Goal: Information Seeking & Learning: Learn about a topic

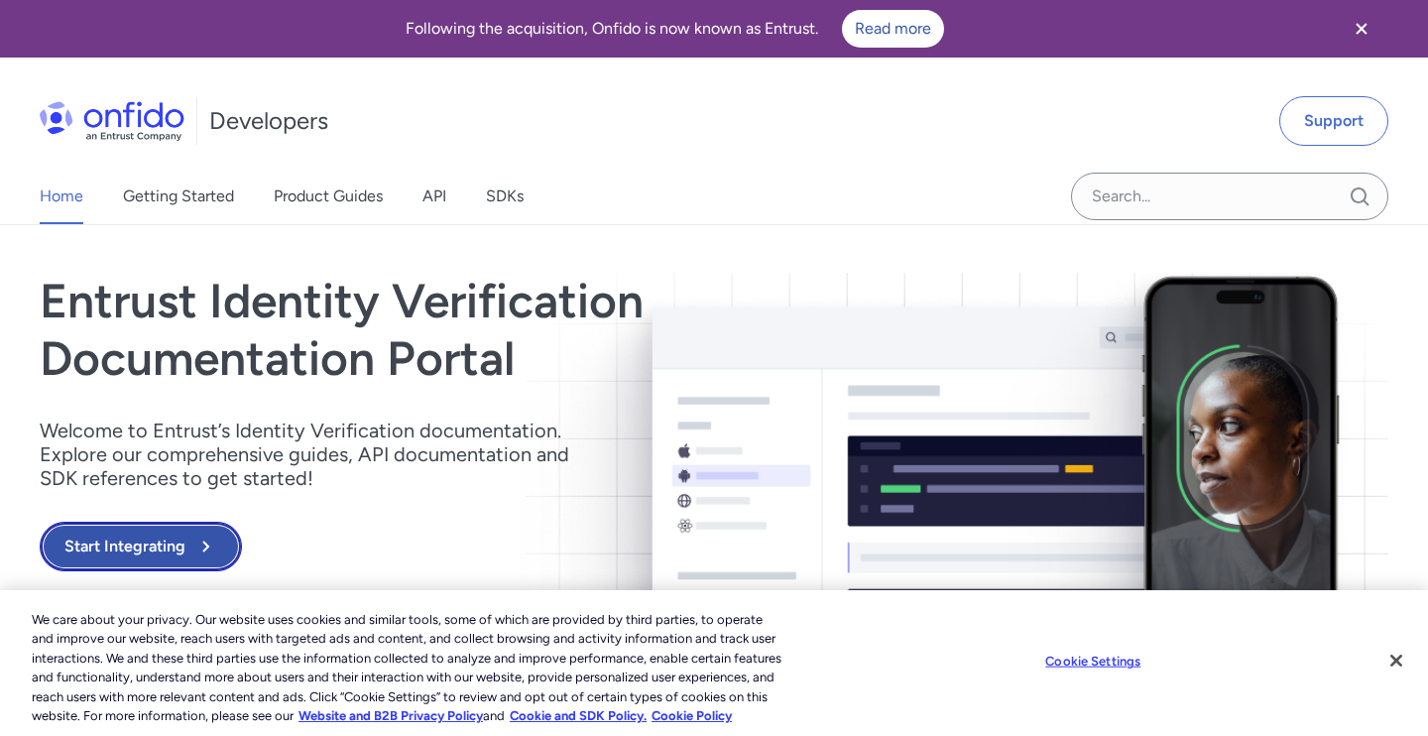
click at [119, 548] on button "Start Integrating" at bounding box center [141, 547] width 202 height 50
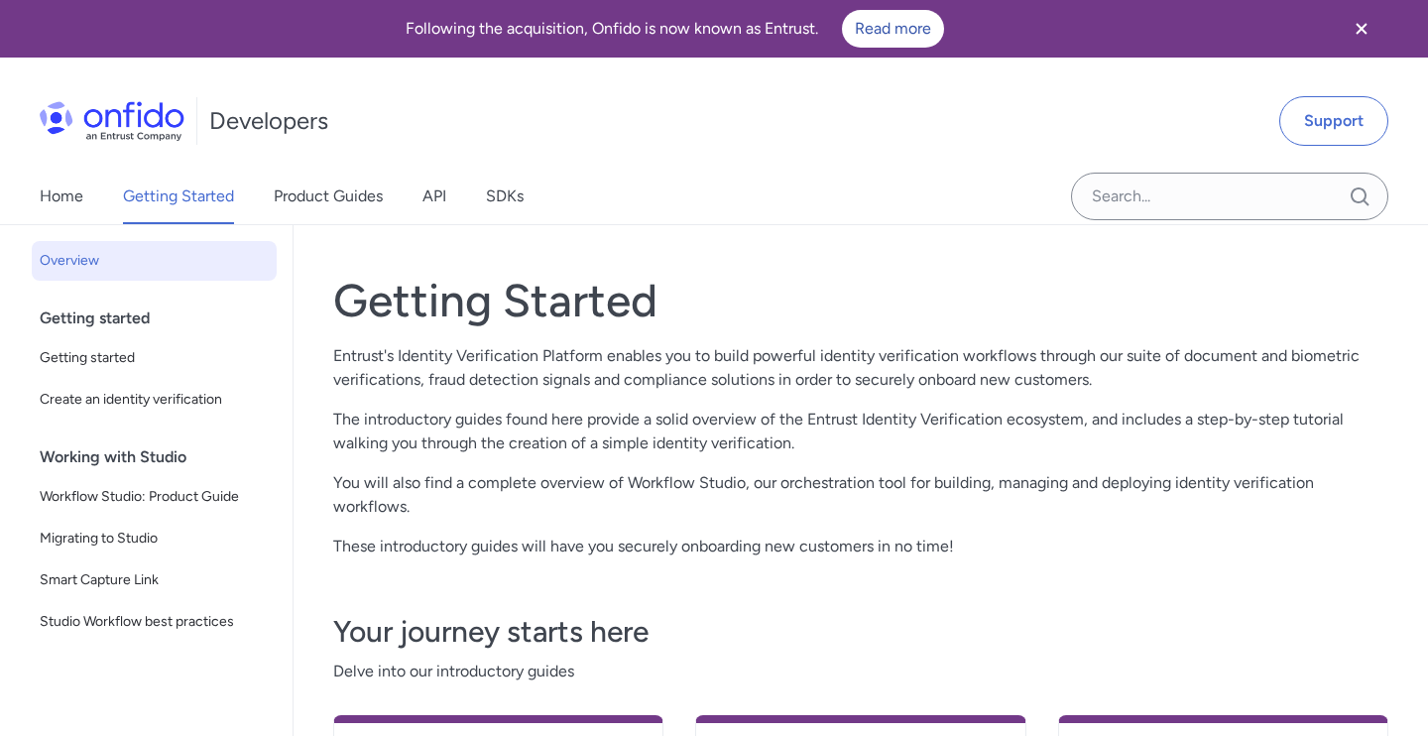
click at [457, 203] on div "Home Getting Started Product Guides API SDKs" at bounding box center [301, 197] width 603 height 56
click at [502, 203] on link "SDKs" at bounding box center [505, 197] width 38 height 56
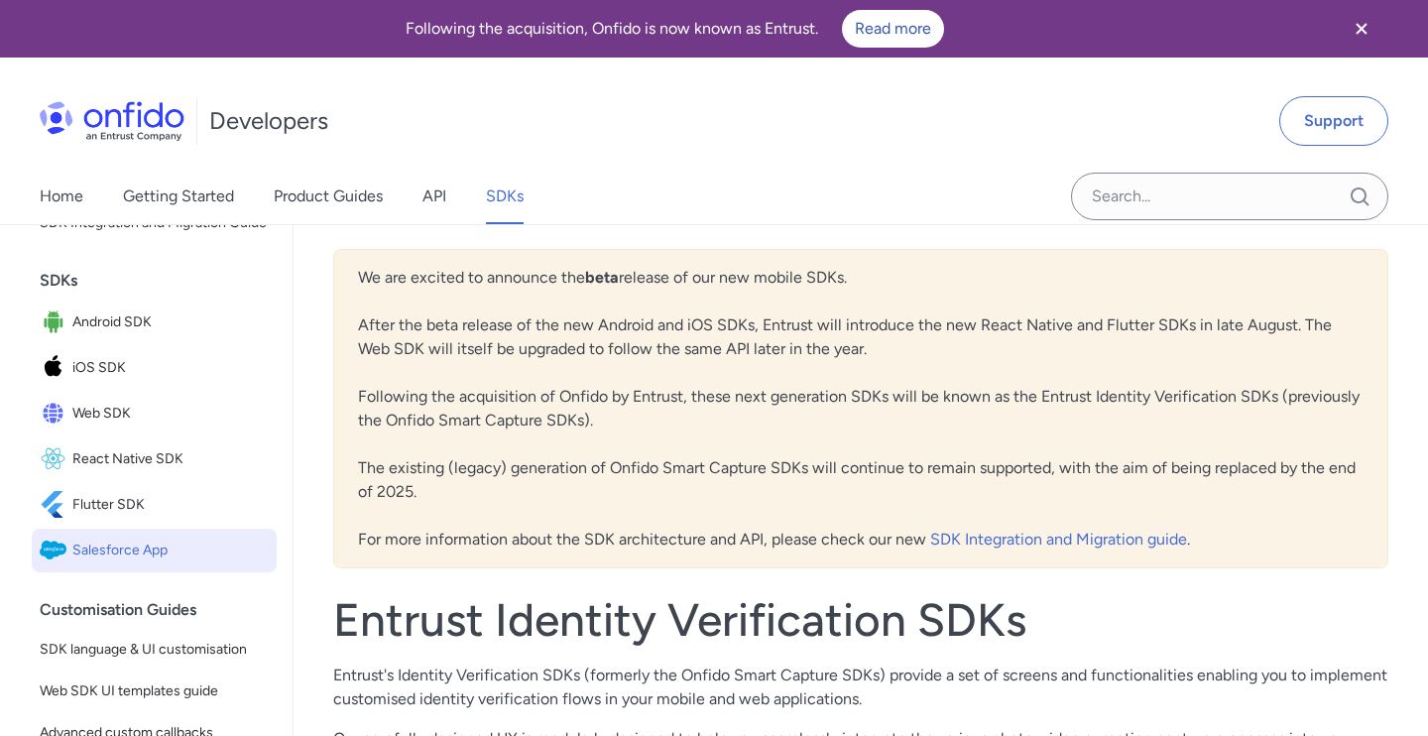
scroll to position [139, 0]
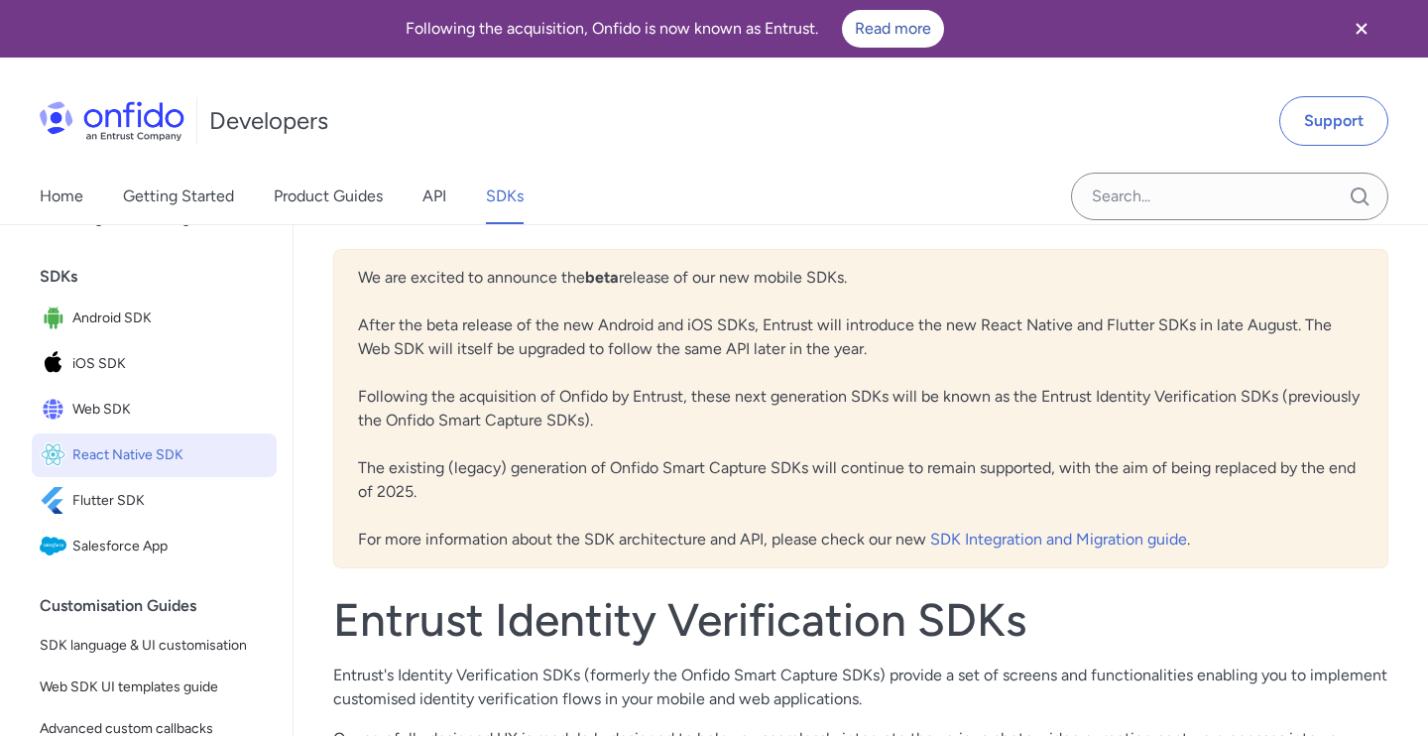
click at [143, 449] on span "React Native SDK" at bounding box center [170, 455] width 196 height 28
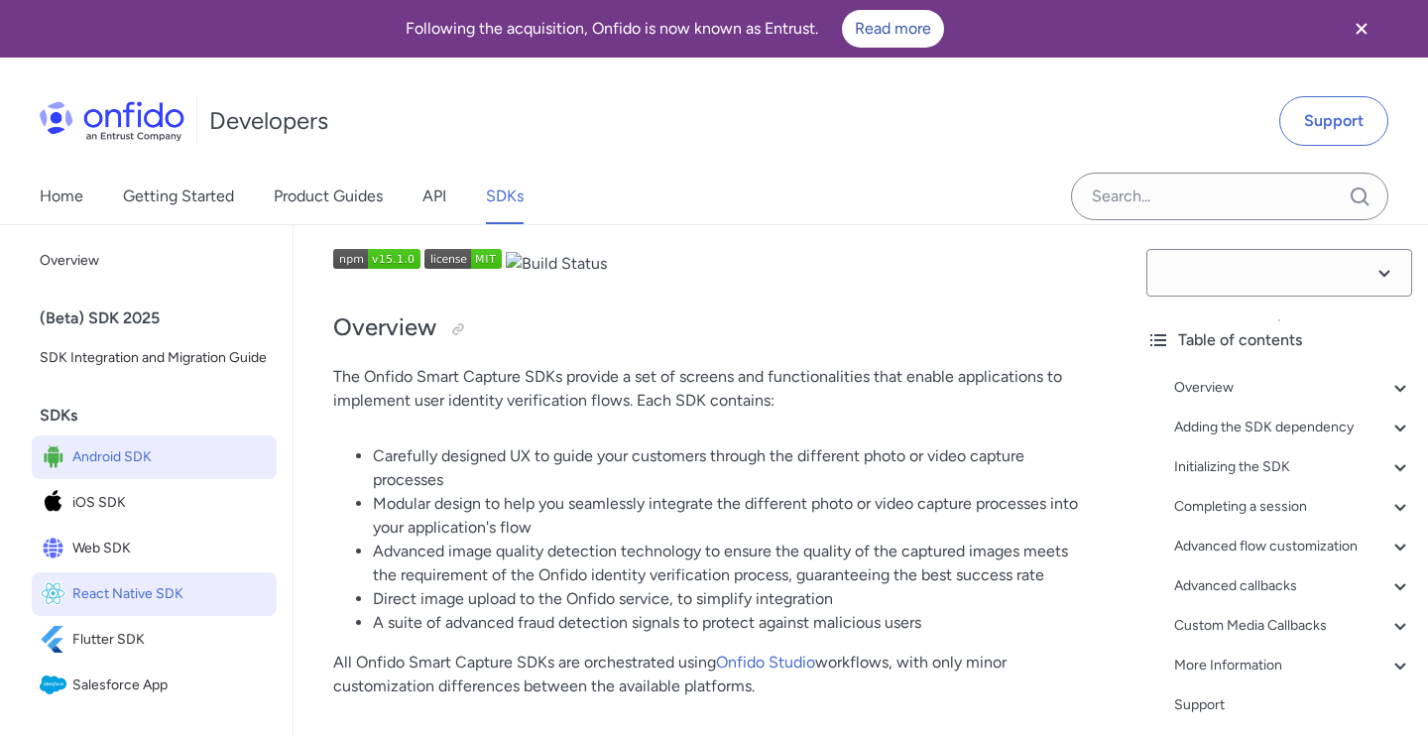
select select "15.1.0"
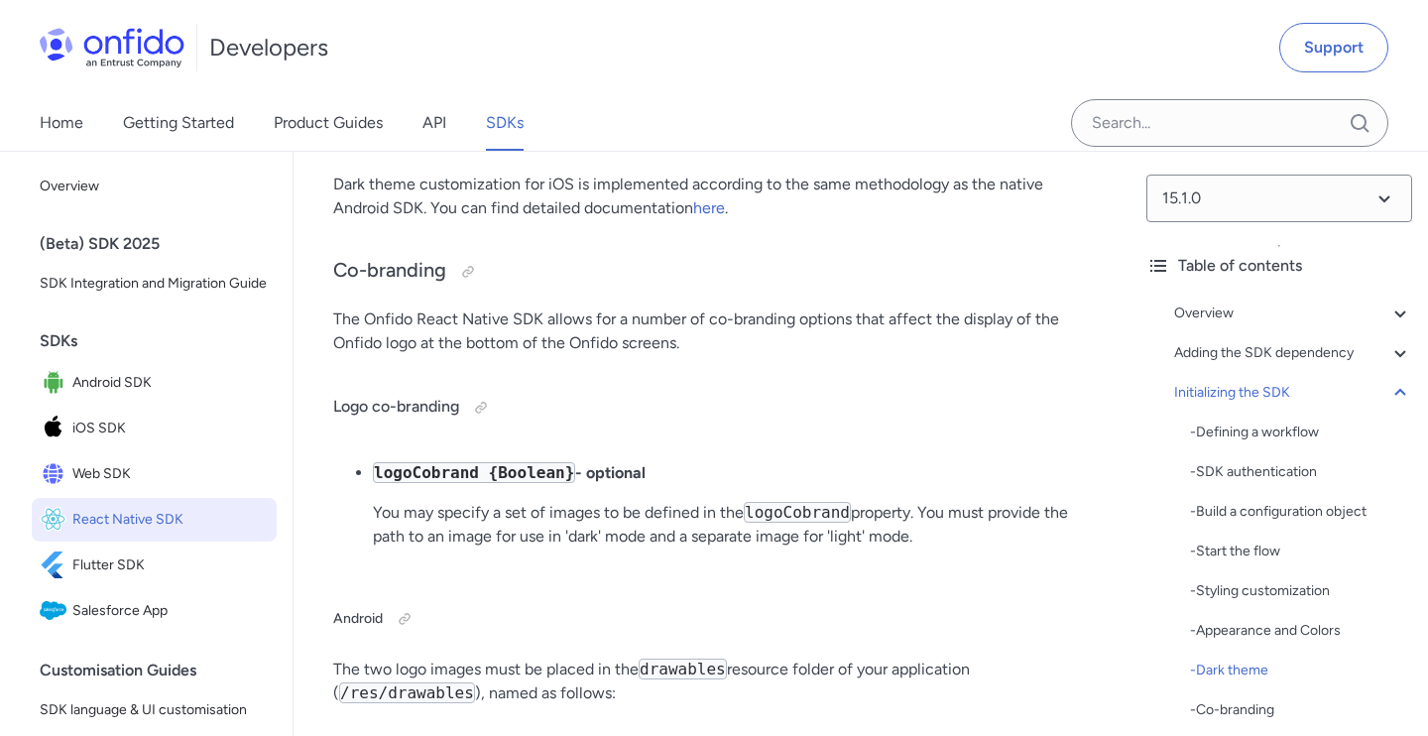
scroll to position [12086, 0]
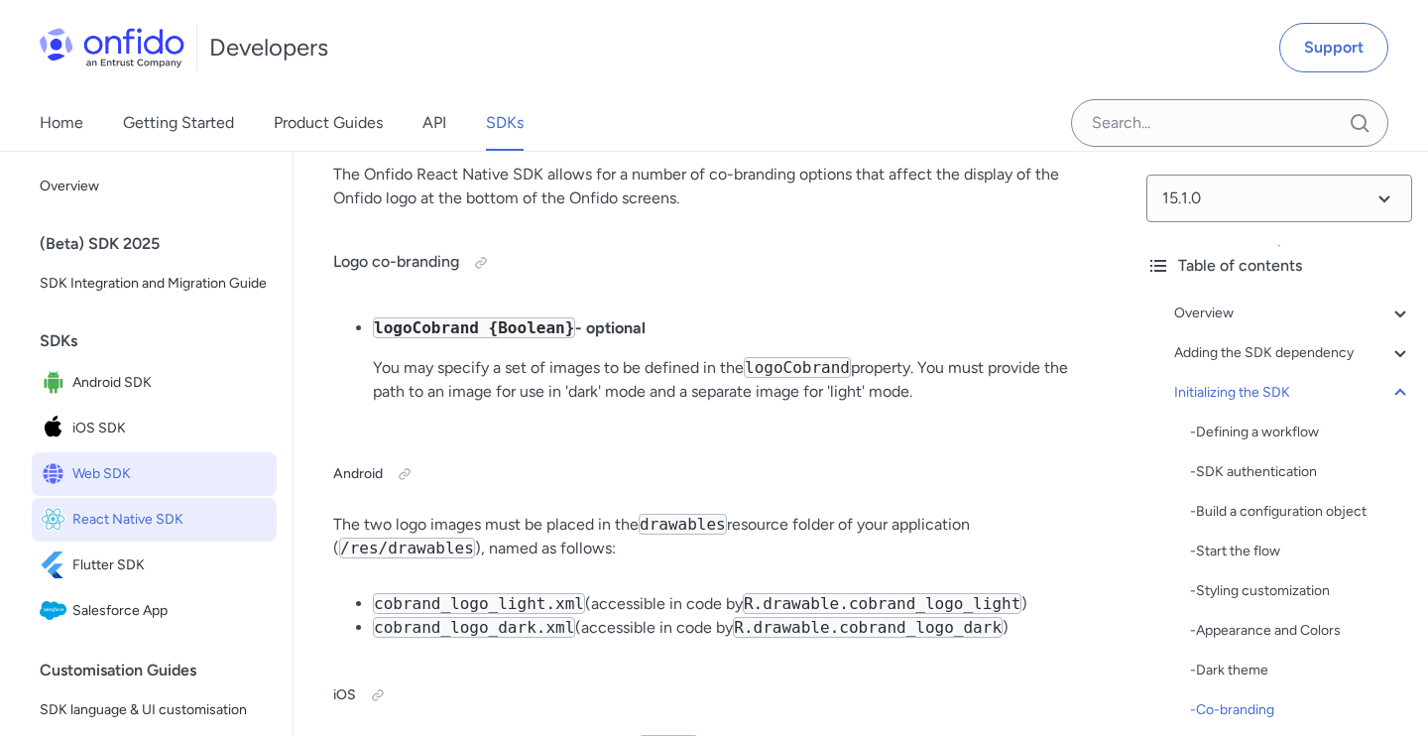
click at [123, 472] on span "Web SDK" at bounding box center [170, 474] width 196 height 28
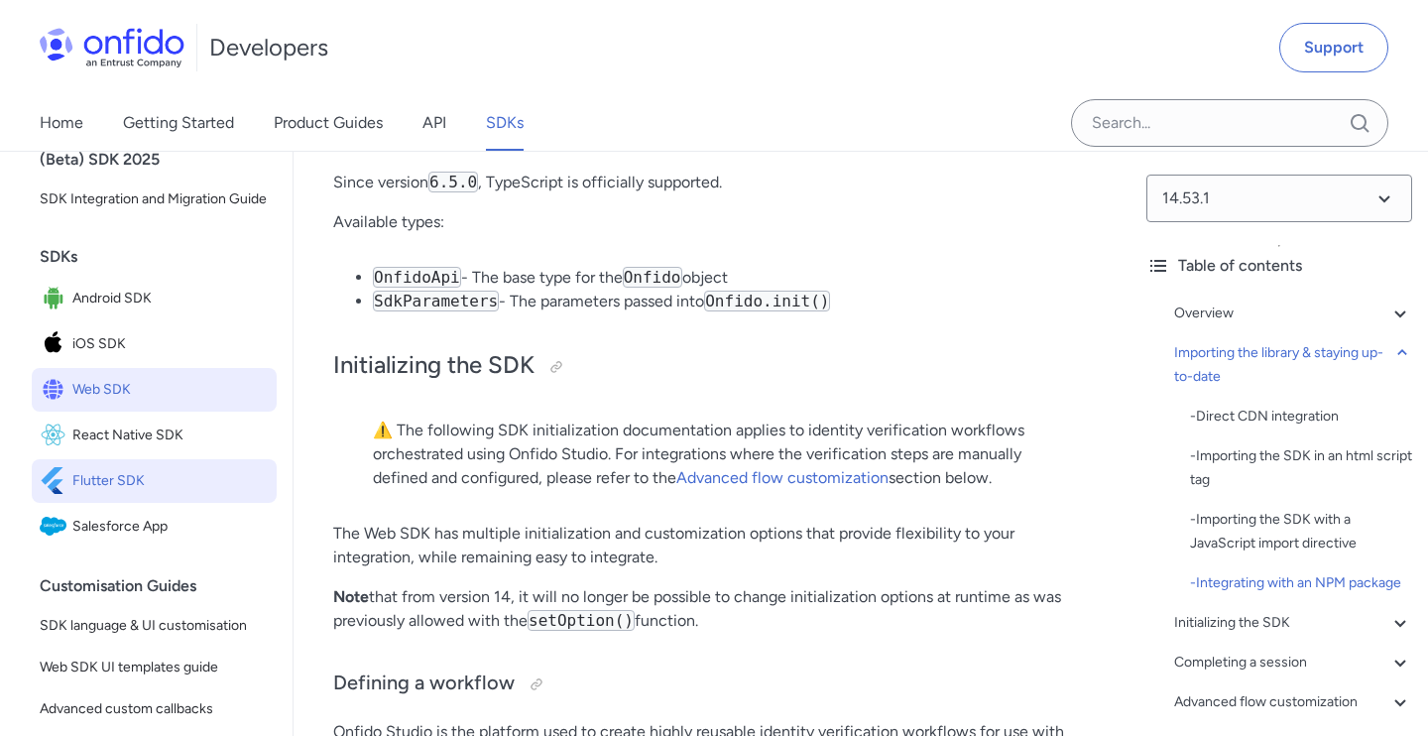
scroll to position [197, 0]
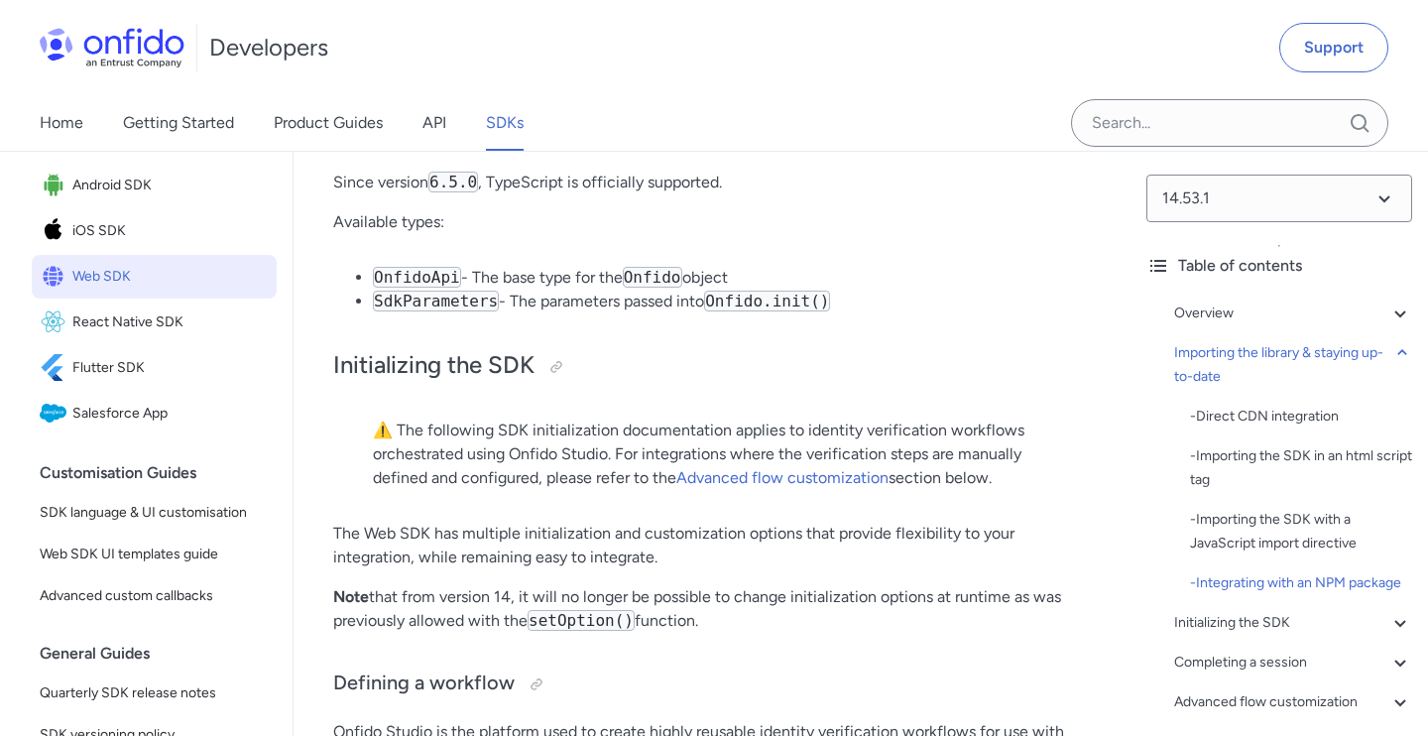
click at [140, 43] on img at bounding box center [112, 48] width 145 height 40
